Goal: Find specific page/section: Find specific page/section

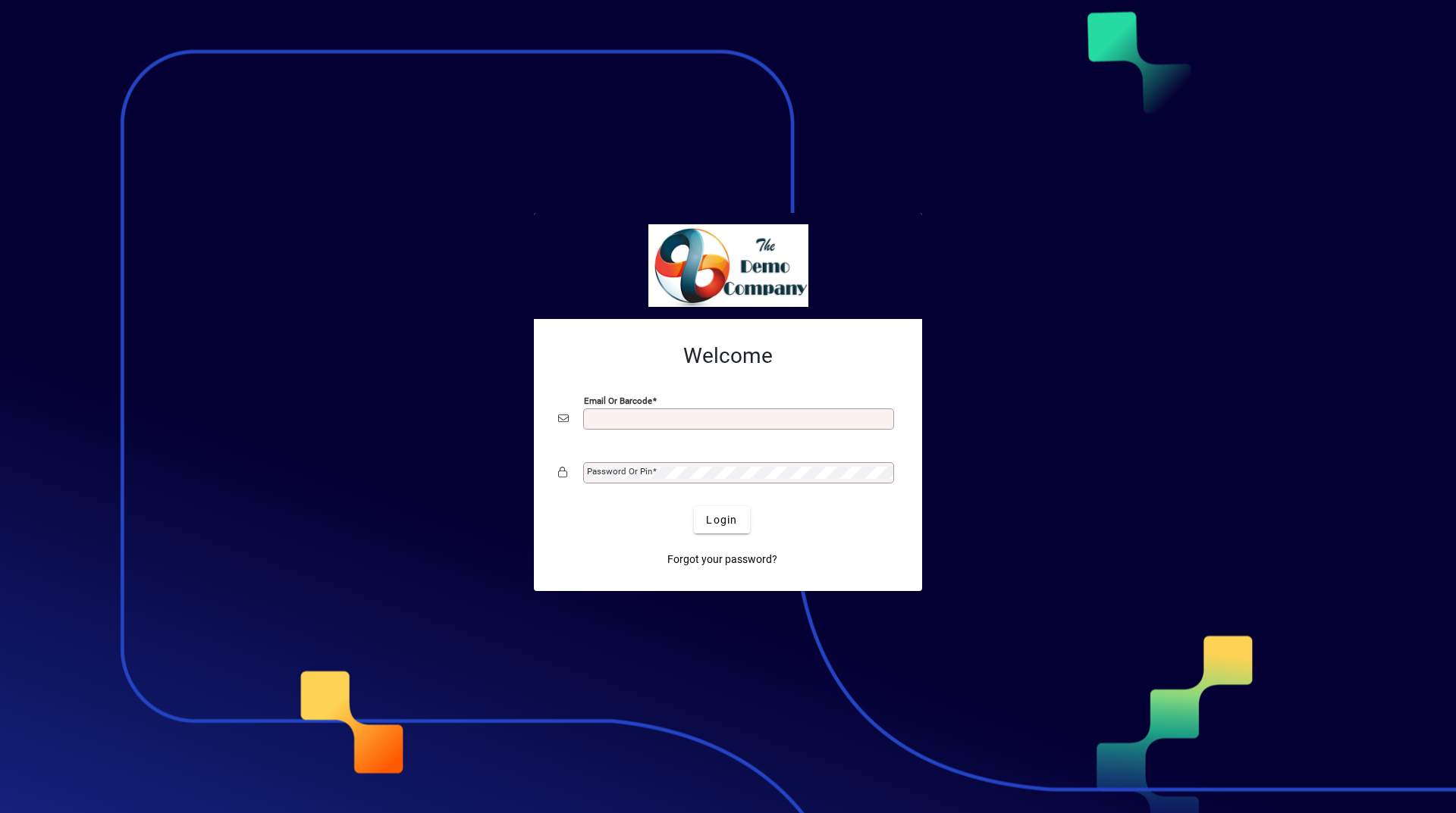
type input "**********"
click at [710, 525] on span "Login" at bounding box center [721, 520] width 31 height 16
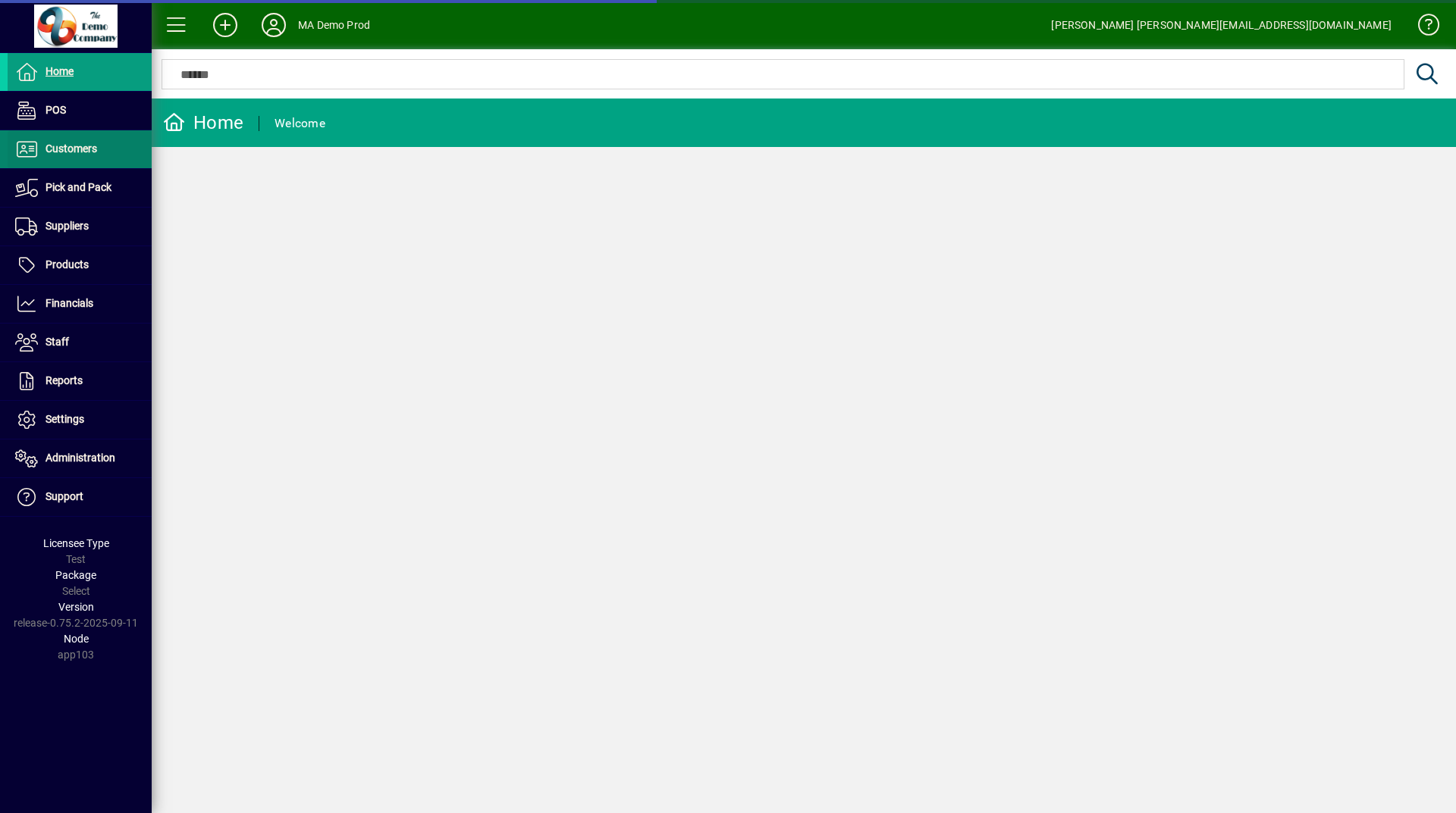
click at [72, 154] on span "Customers" at bounding box center [71, 148] width 52 height 12
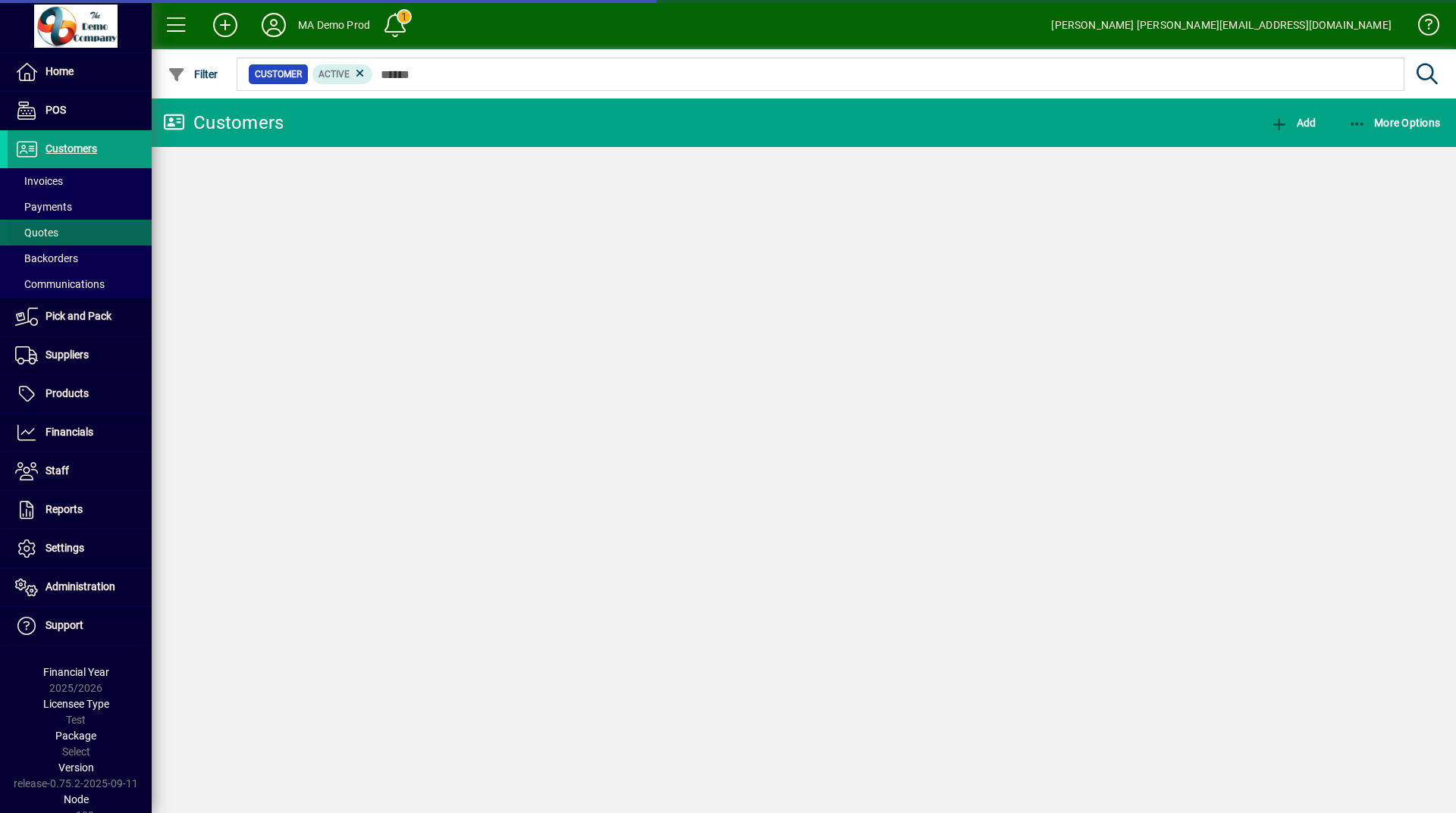
click at [54, 233] on span "Quotes" at bounding box center [37, 233] width 43 height 12
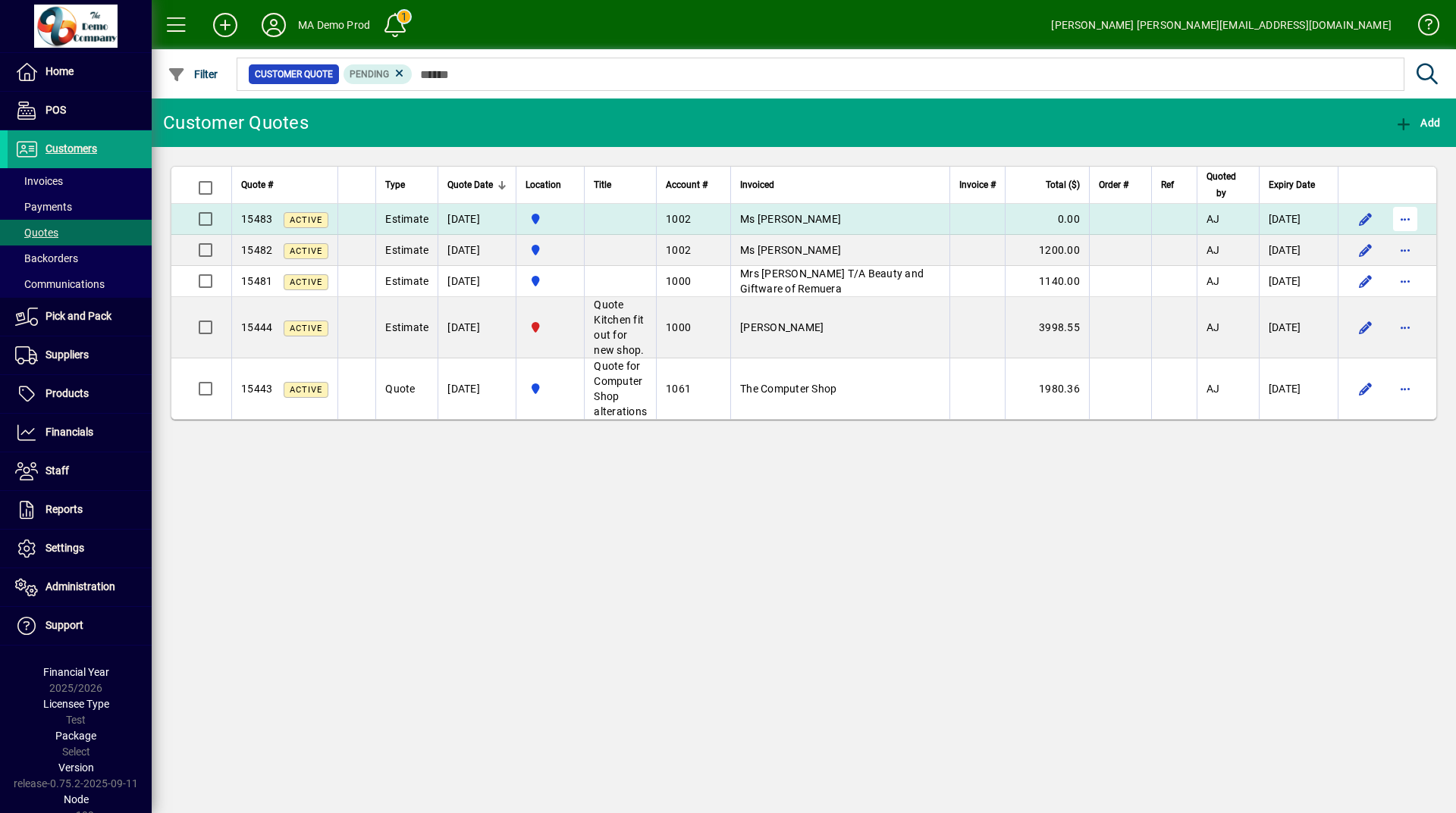
click at [1414, 212] on span "button" at bounding box center [1404, 218] width 36 height 36
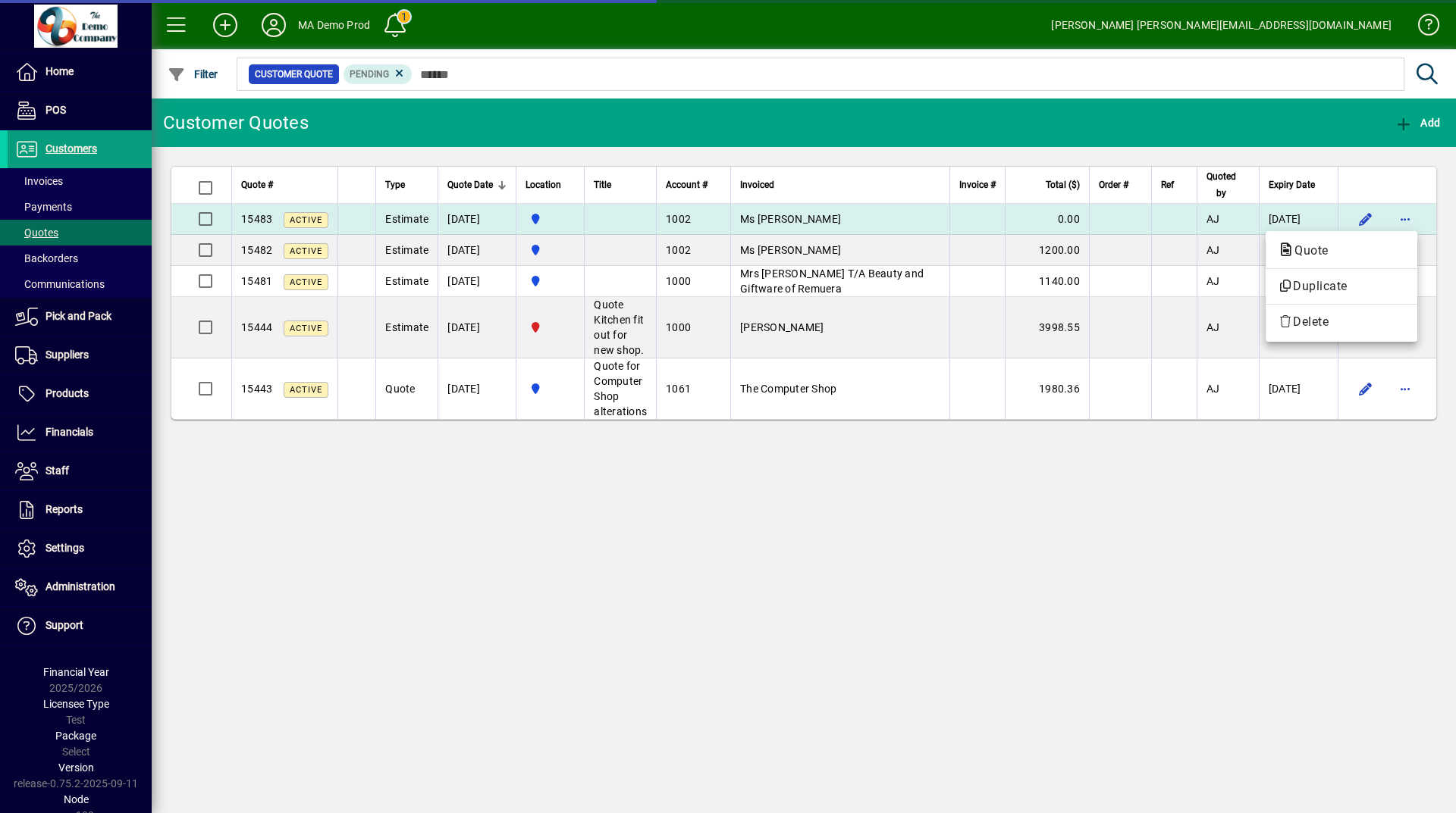
click at [1426, 208] on div at bounding box center [728, 406] width 1456 height 813
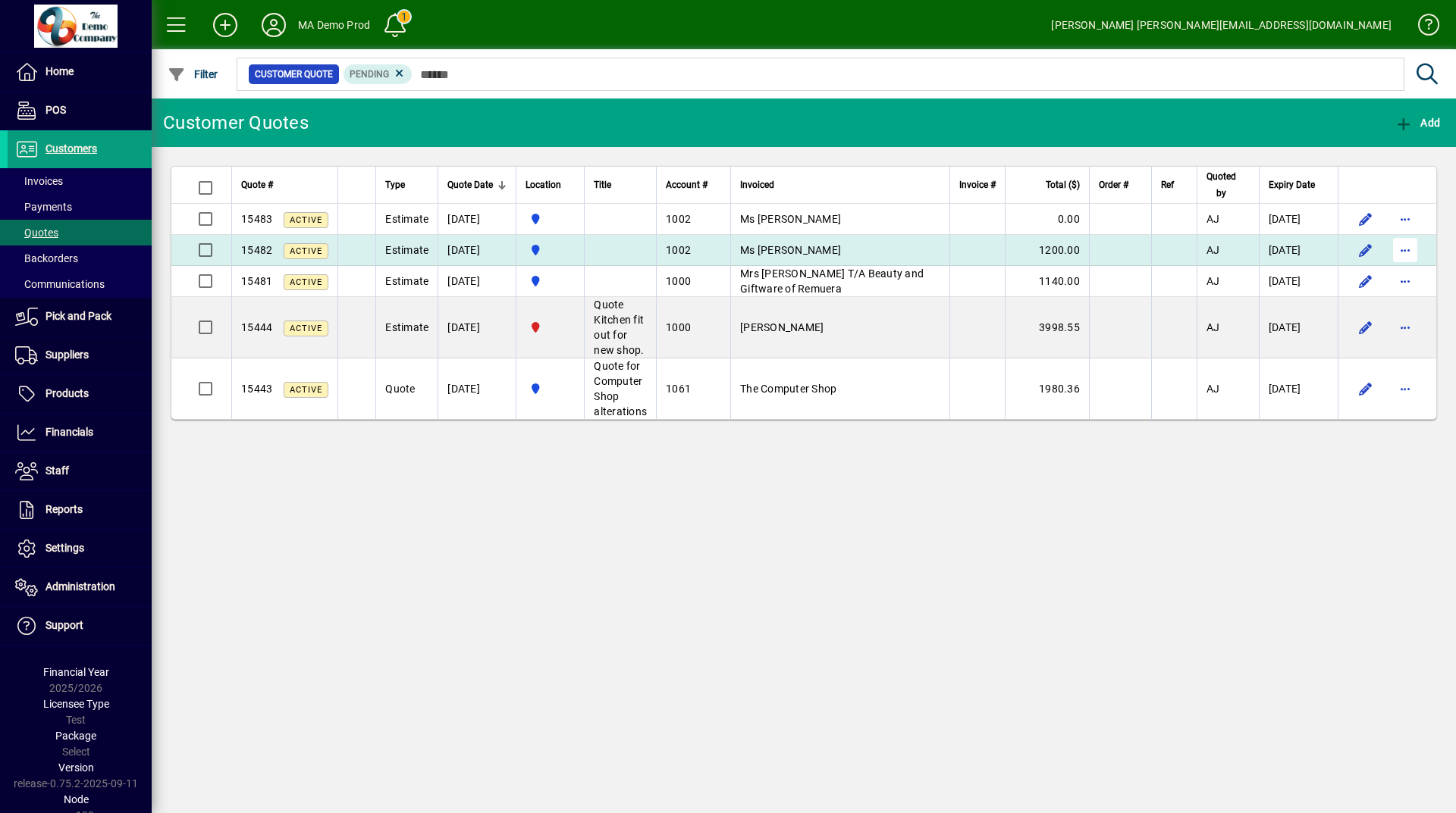
click at [1411, 257] on span "button" at bounding box center [1404, 249] width 36 height 36
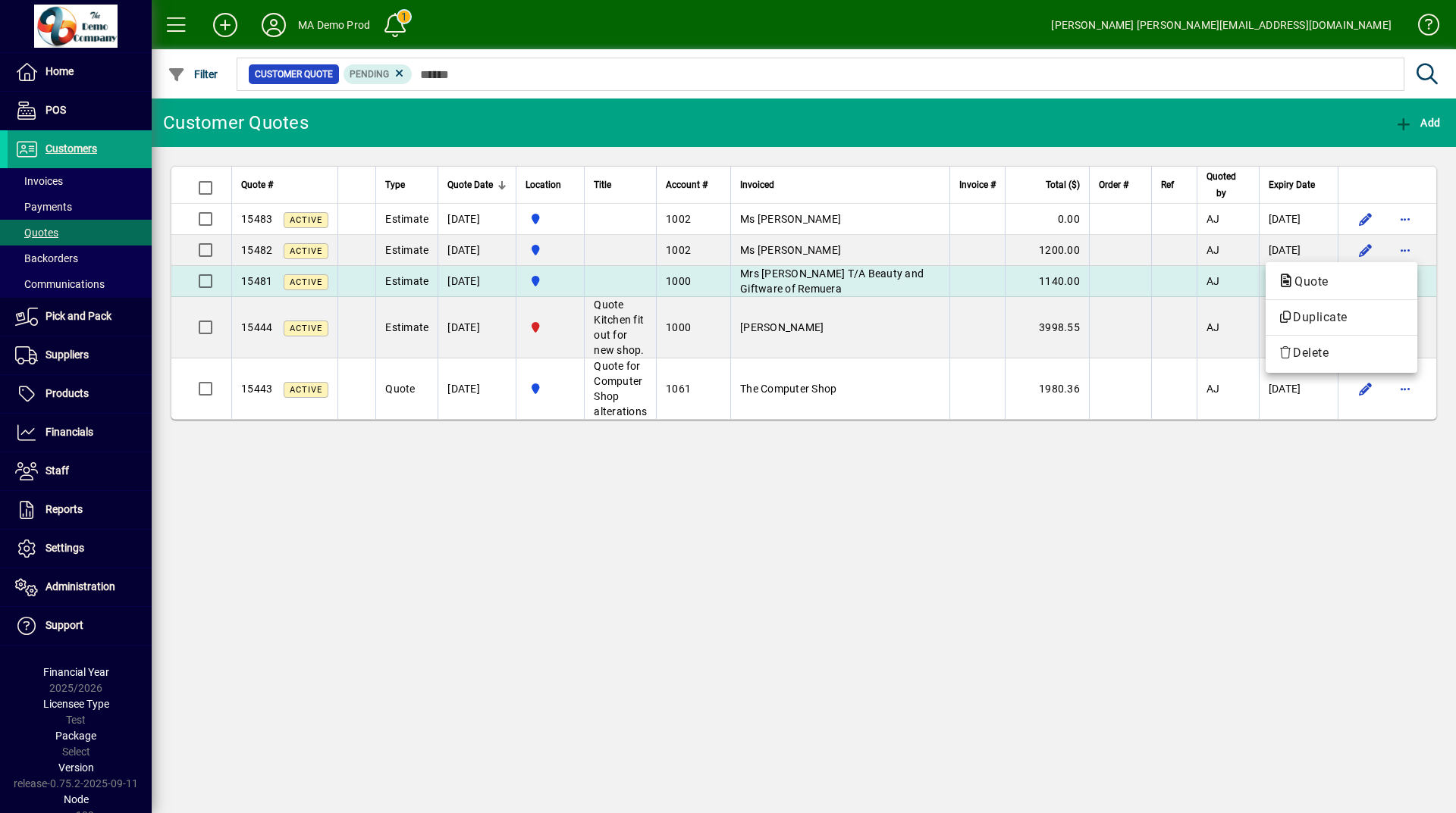
drag, startPoint x: 1432, startPoint y: 255, endPoint x: 1432, endPoint y: 270, distance: 15.0
click at [1432, 255] on div at bounding box center [728, 406] width 1456 height 813
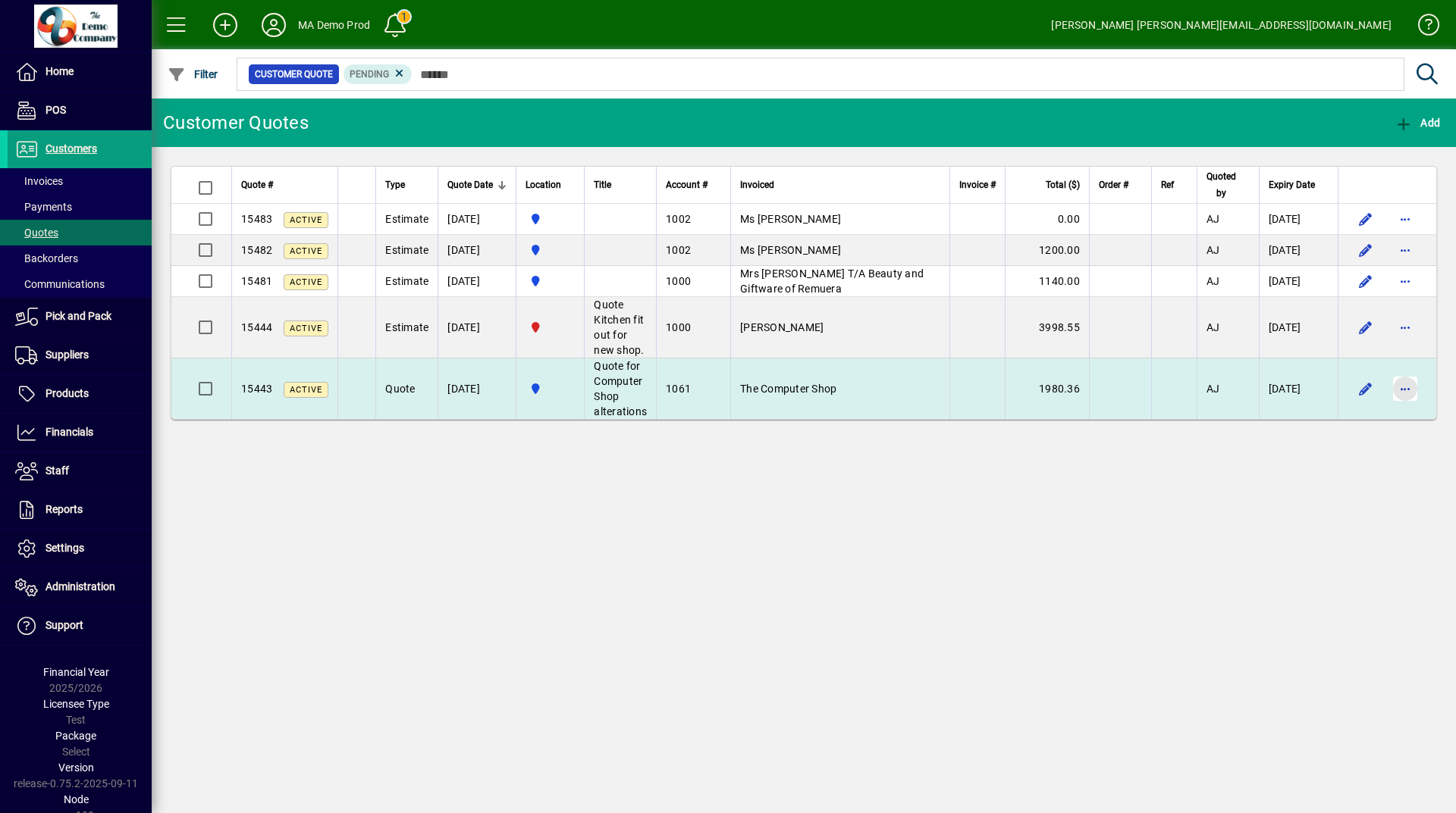
click at [1403, 379] on span "button" at bounding box center [1404, 388] width 36 height 36
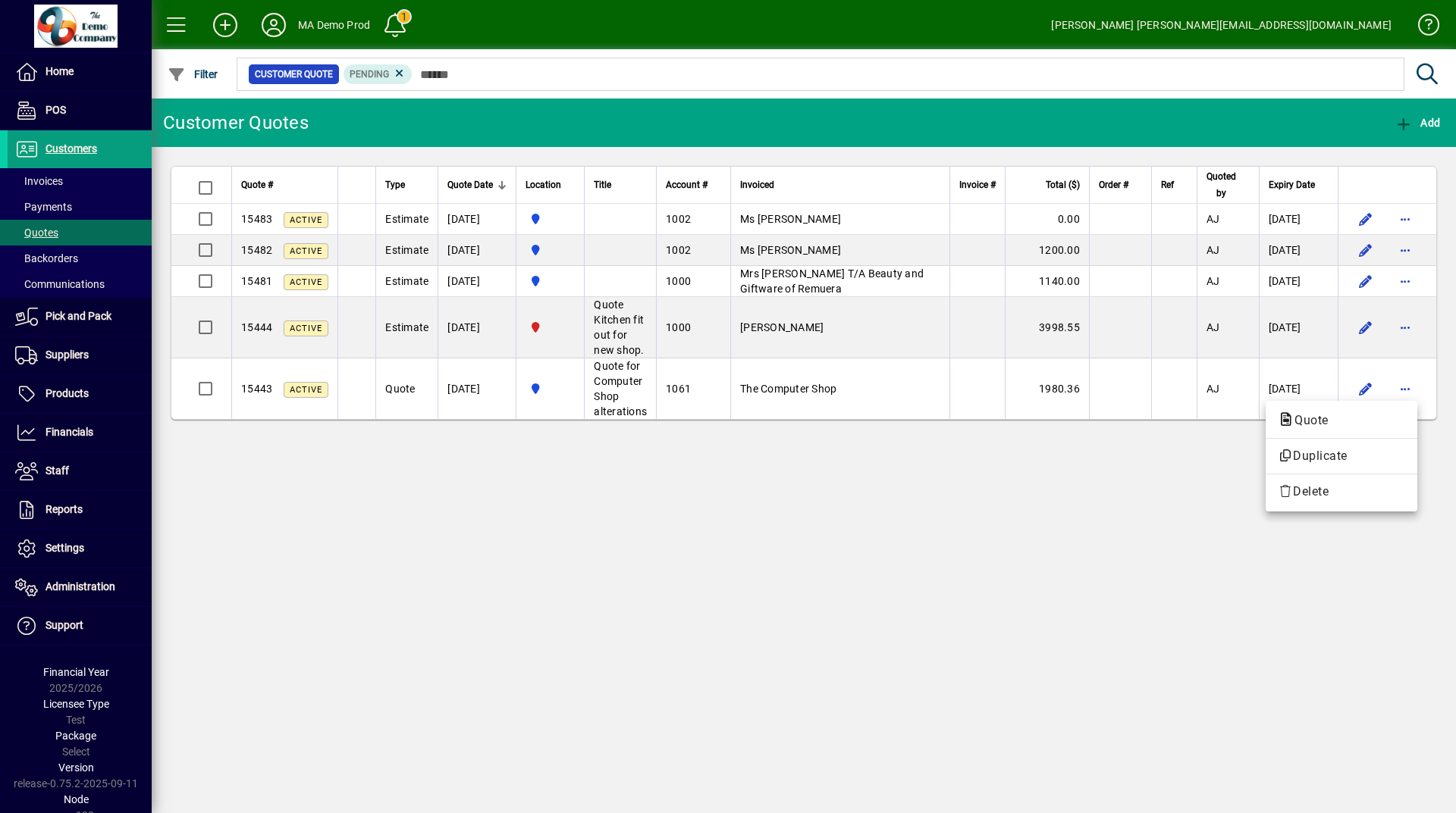
click at [277, 25] on div at bounding box center [728, 406] width 1456 height 813
click at [279, 34] on icon at bounding box center [273, 25] width 30 height 25
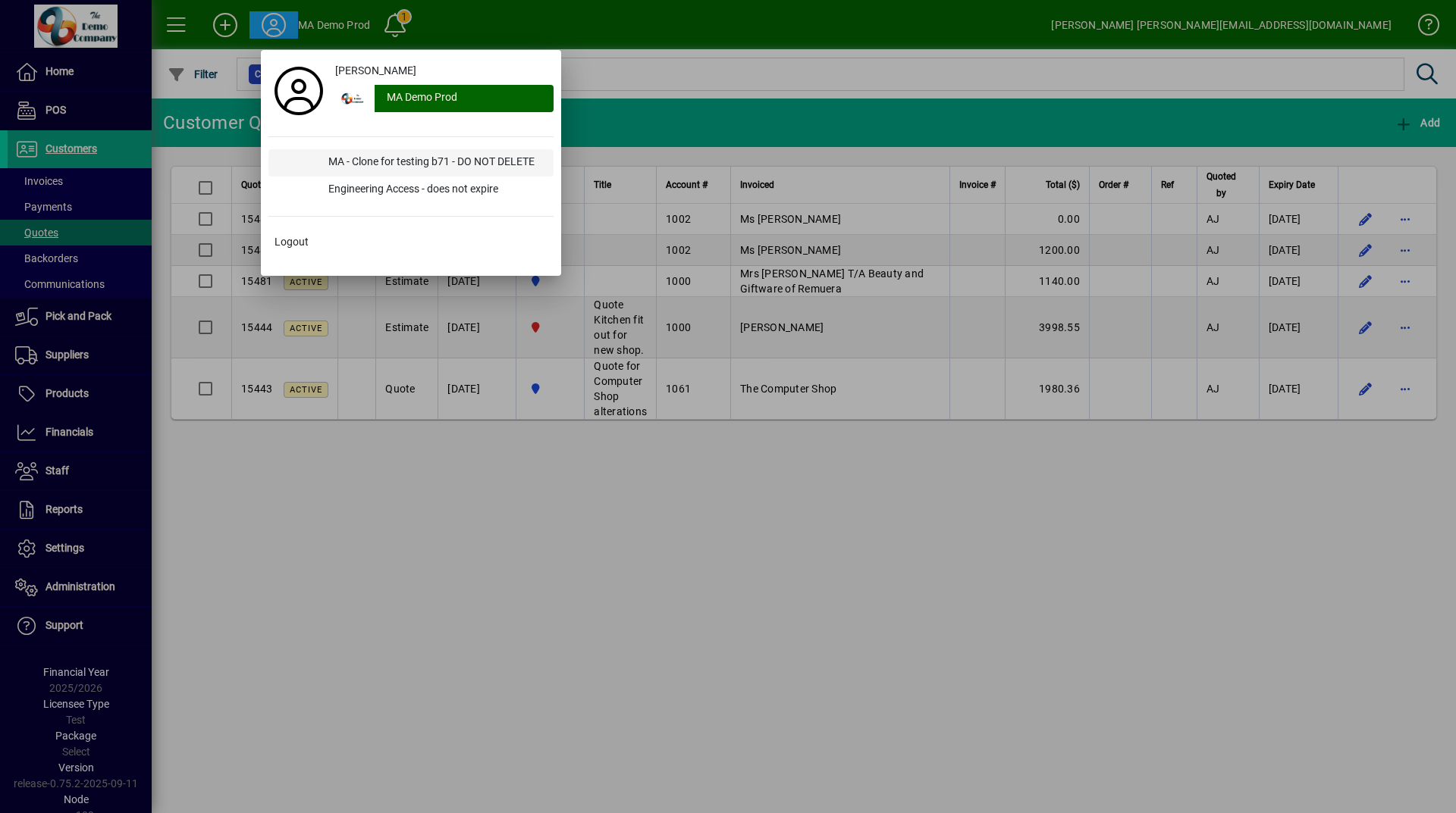
click at [378, 163] on div "MA - Clone for testing b71 - DO NOT DELETE" at bounding box center [435, 162] width 237 height 27
